Goal: Task Accomplishment & Management: Use online tool/utility

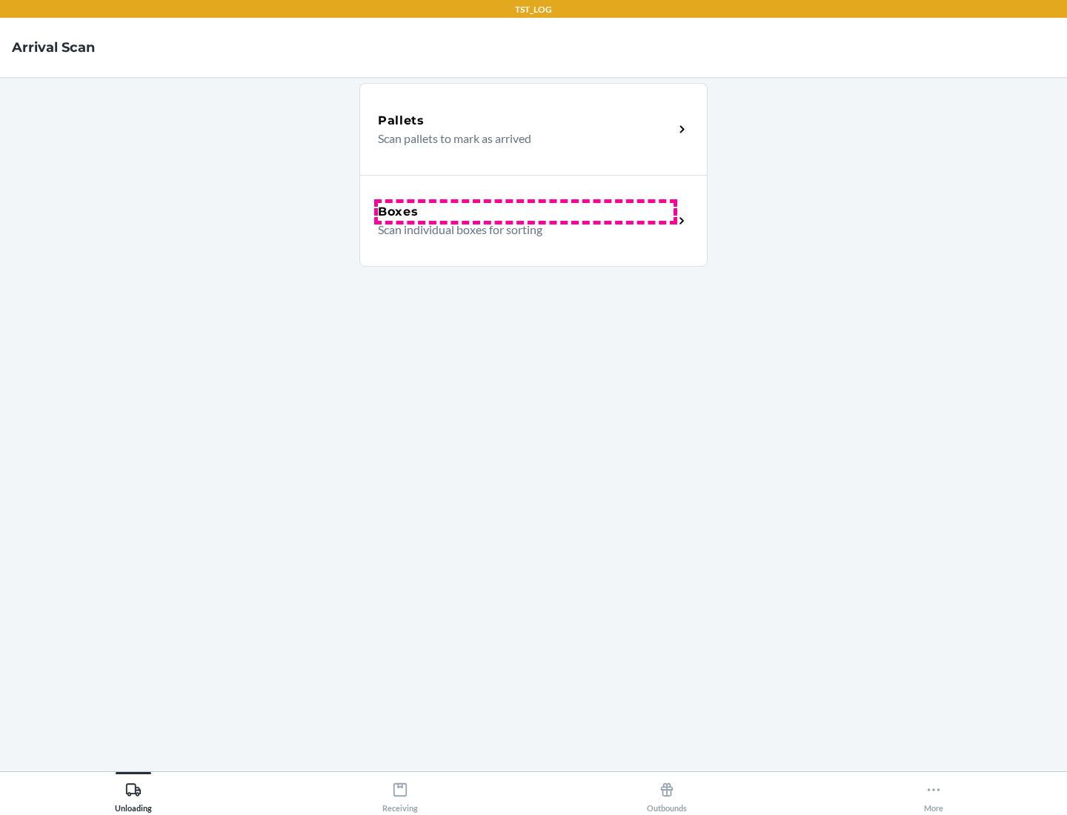
click at [525, 212] on div "Boxes" at bounding box center [526, 212] width 296 height 18
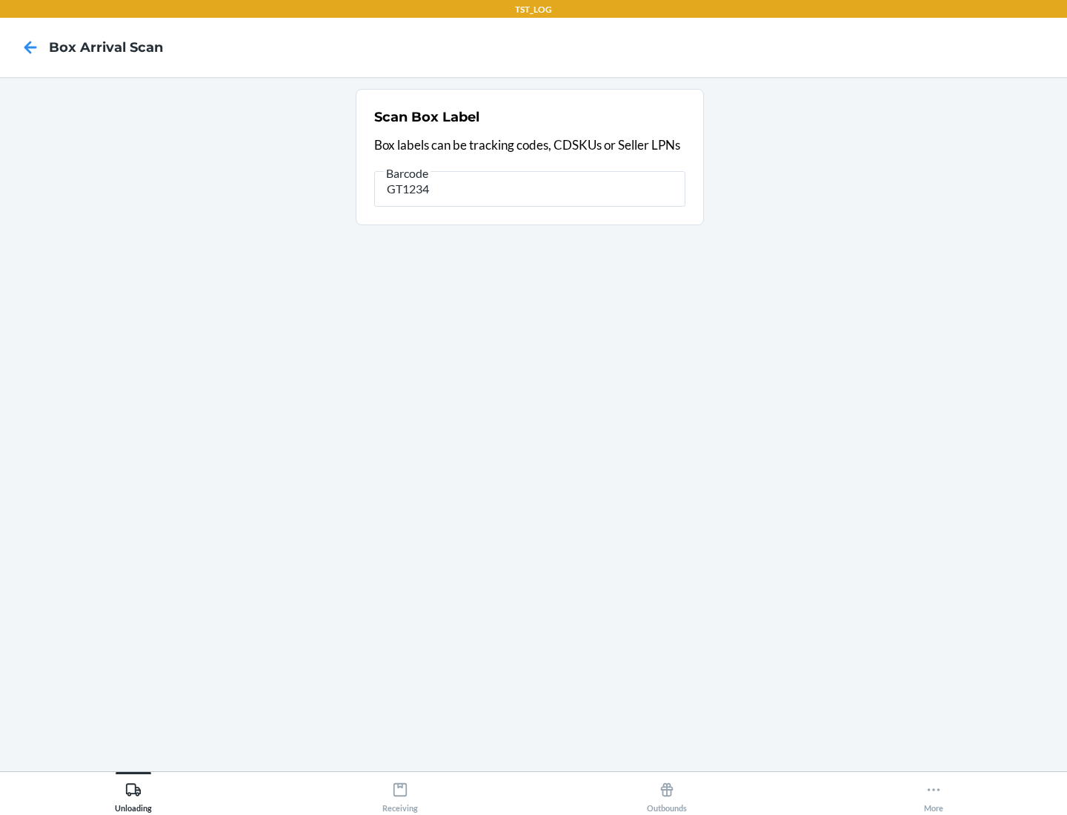
type input "GT1234"
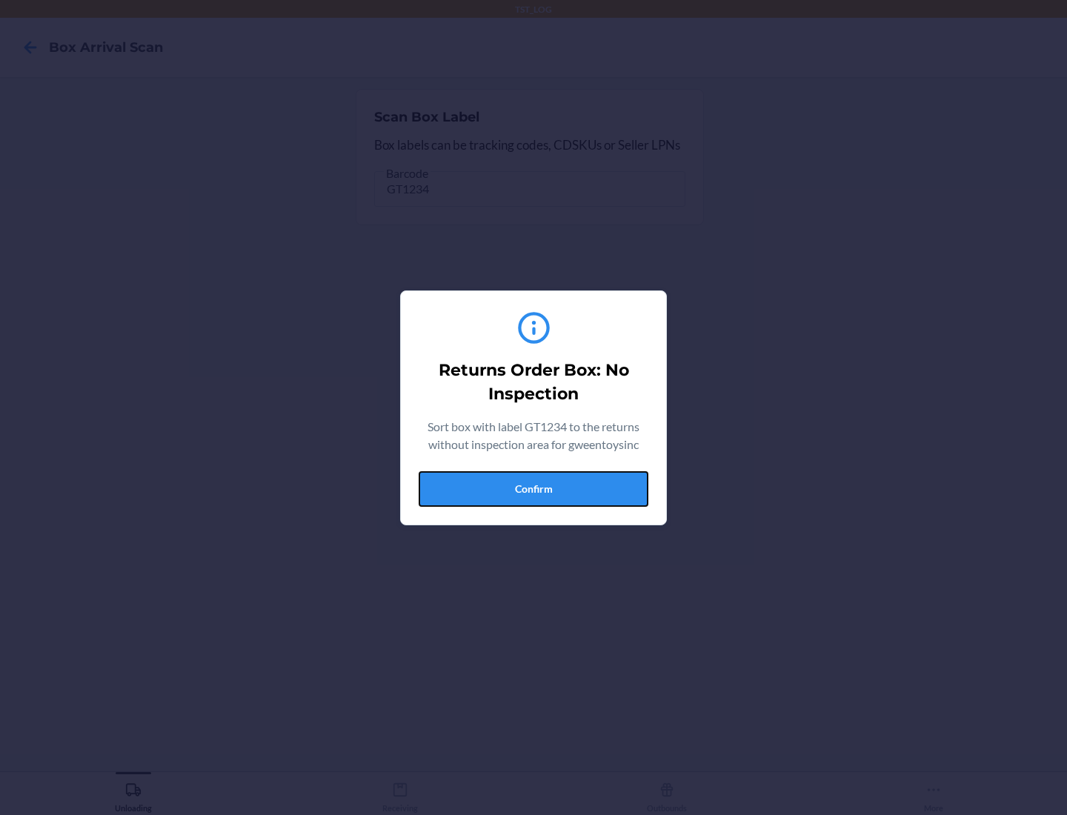
click at [533, 488] on button "Confirm" at bounding box center [534, 489] width 230 height 36
